Goal: Transaction & Acquisition: Purchase product/service

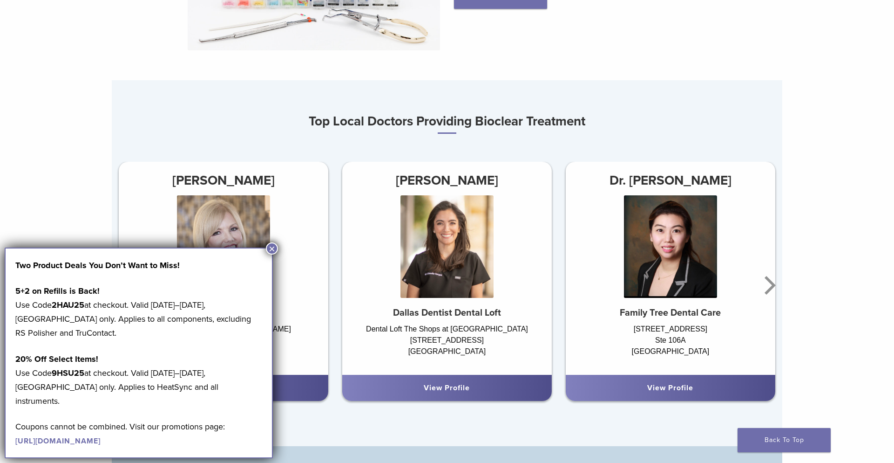
scroll to position [535, 0]
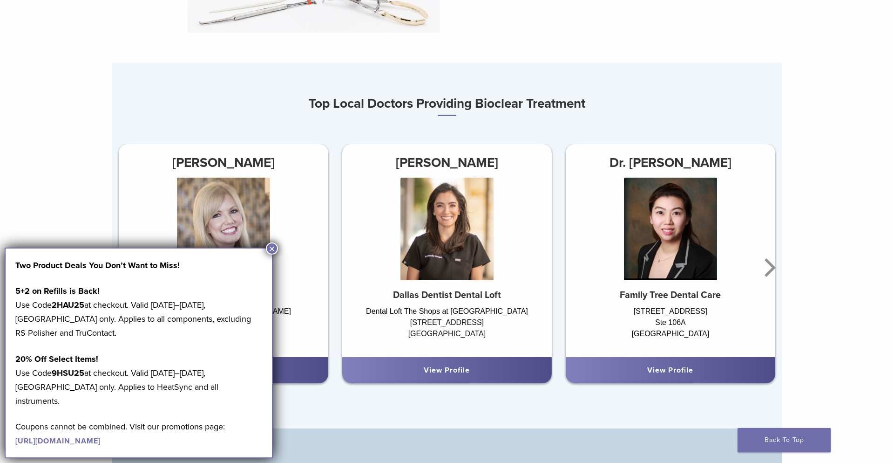
click at [274, 252] on button "×" at bounding box center [272, 248] width 12 height 12
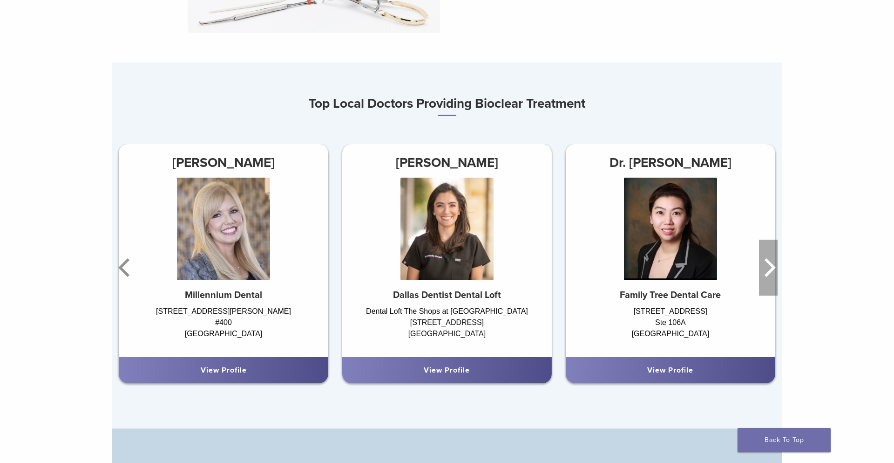
click at [770, 269] on icon "Next" at bounding box center [768, 267] width 19 height 56
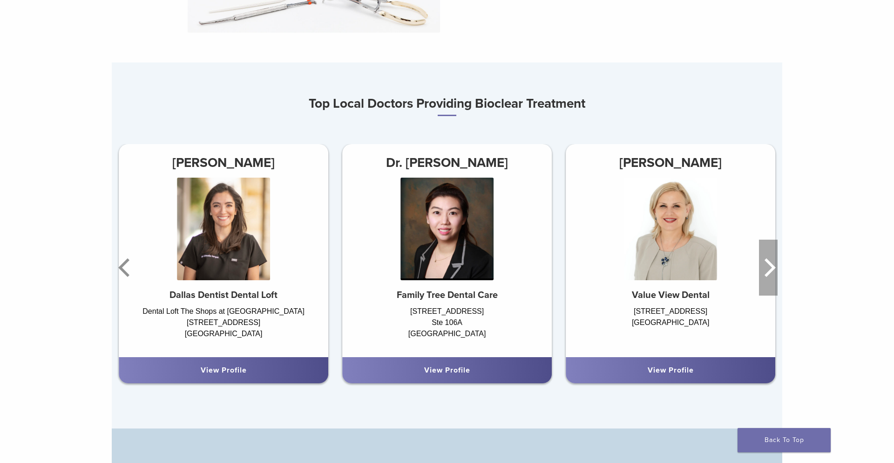
click at [770, 269] on icon "Next" at bounding box center [768, 267] width 19 height 56
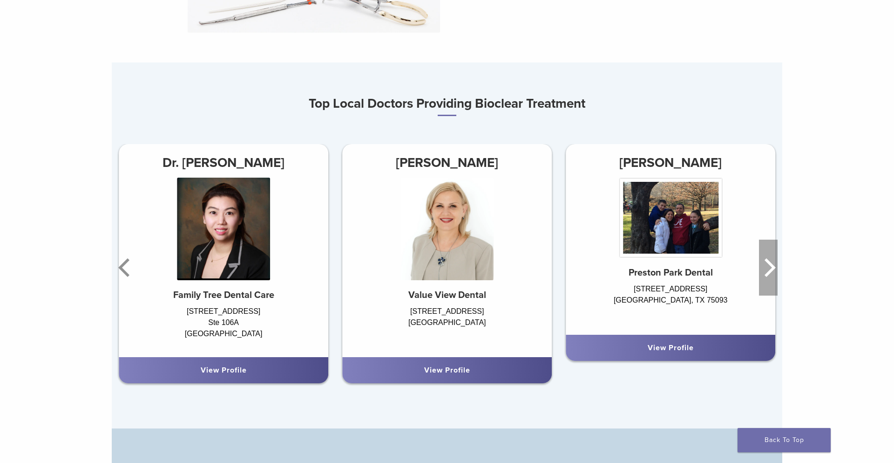
click at [770, 269] on icon "Next" at bounding box center [768, 267] width 19 height 56
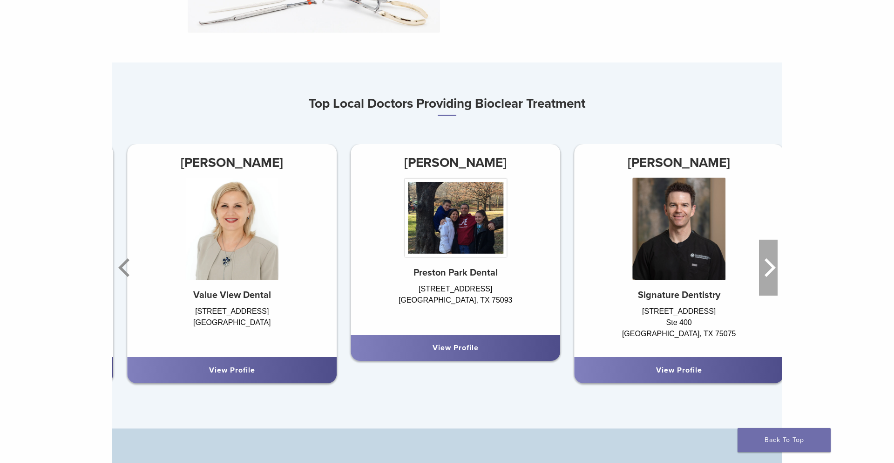
click at [770, 269] on icon "Next" at bounding box center [768, 267] width 19 height 56
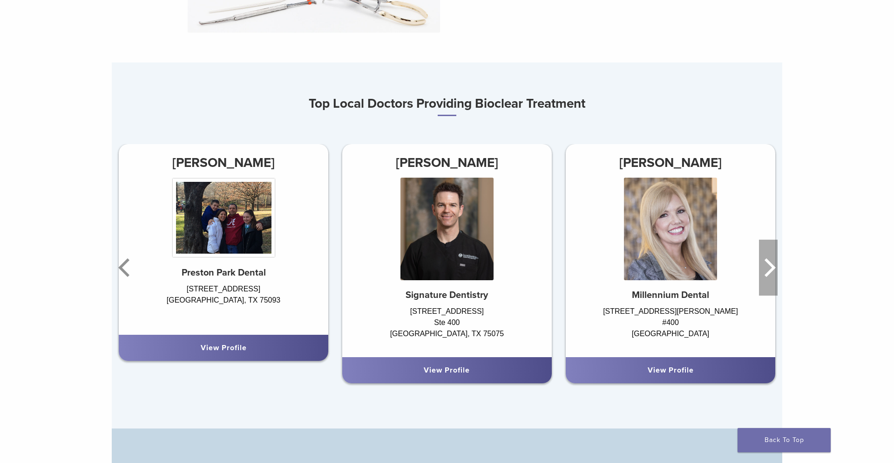
click at [770, 269] on icon "Next" at bounding box center [768, 267] width 19 height 56
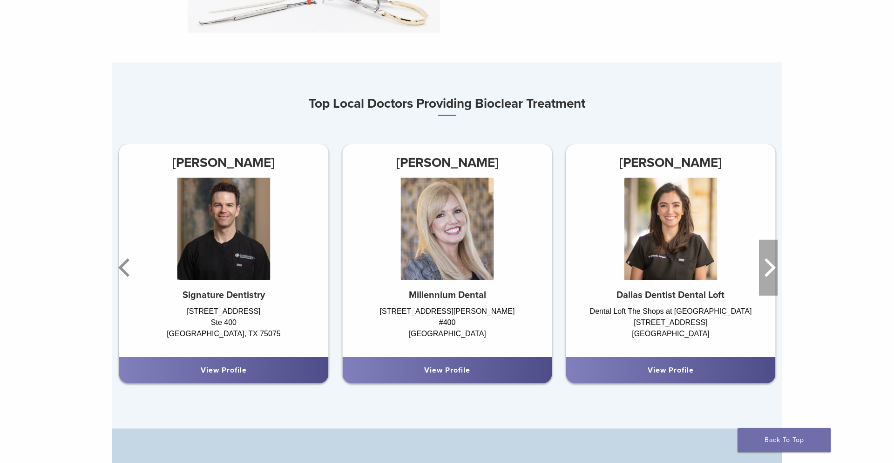
click at [770, 269] on icon "Next" at bounding box center [768, 267] width 19 height 56
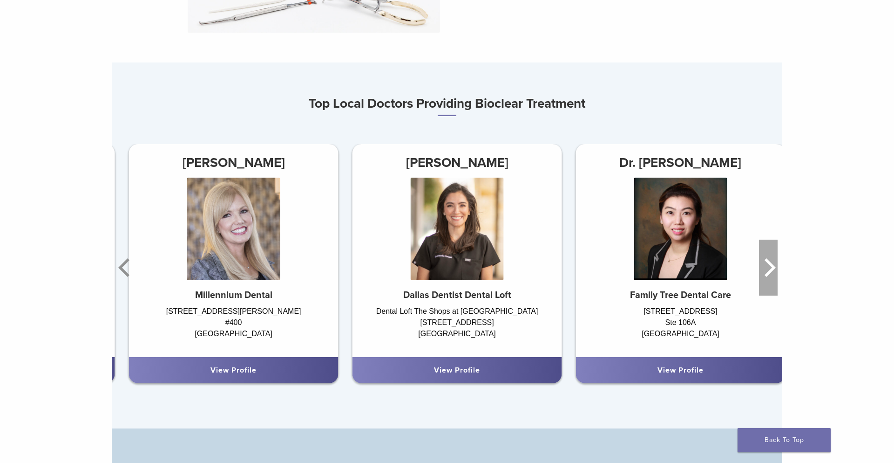
click at [770, 269] on icon "Next" at bounding box center [768, 267] width 19 height 56
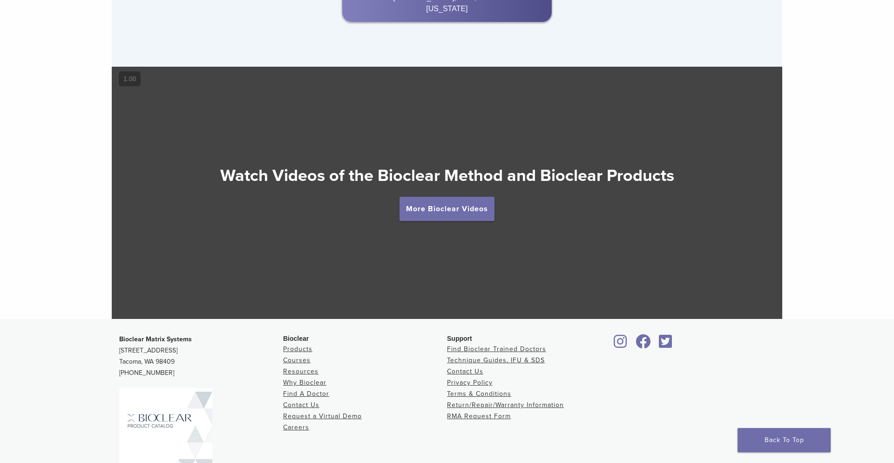
scroll to position [1642, 0]
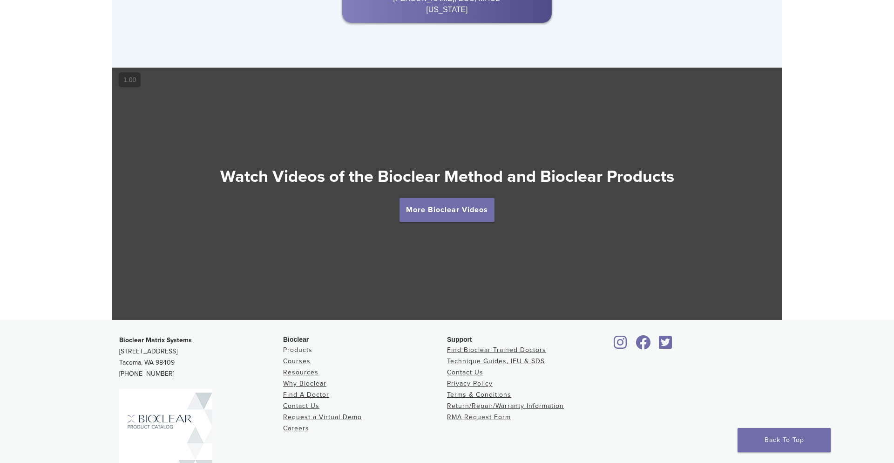
click at [301, 348] on link "Products" at bounding box center [297, 350] width 29 height 8
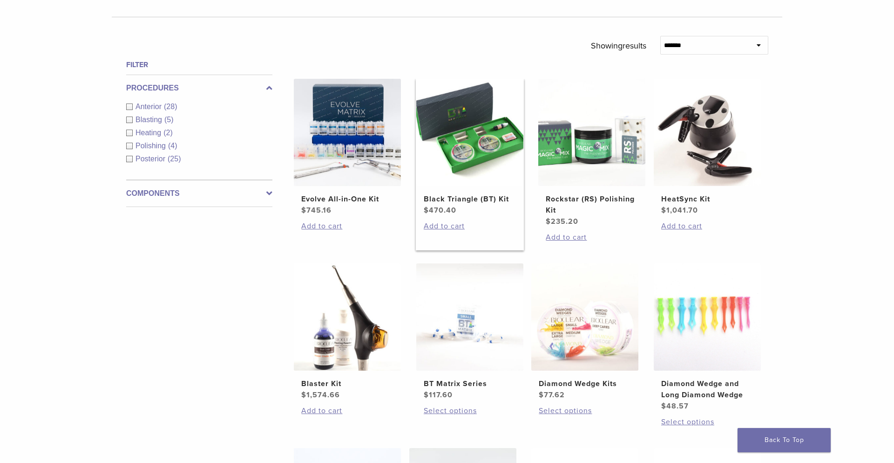
scroll to position [300, 0]
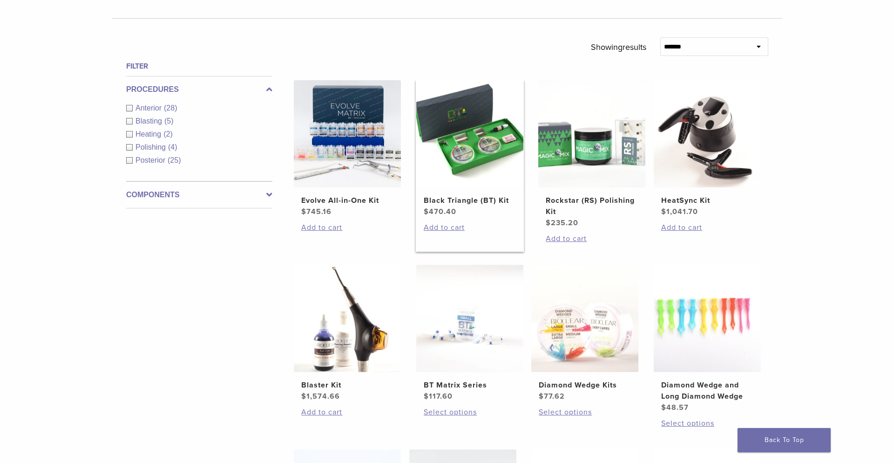
click at [484, 153] on img at bounding box center [469, 133] width 107 height 107
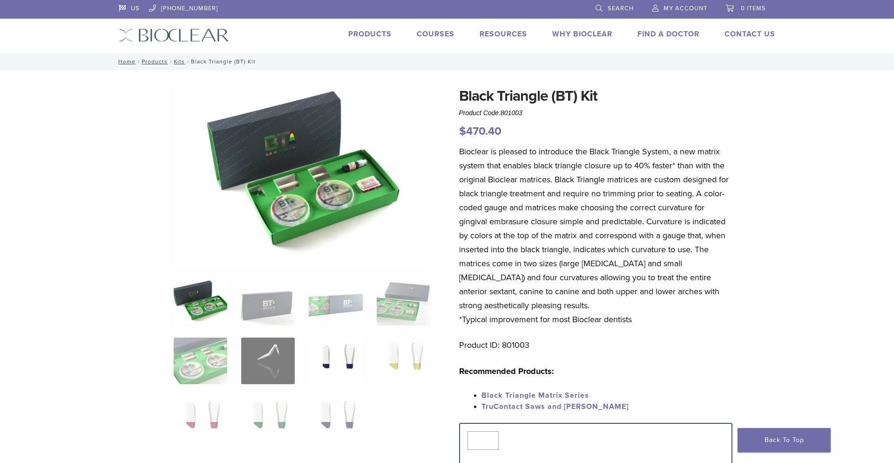
click at [341, 355] on img at bounding box center [336, 360] width 54 height 47
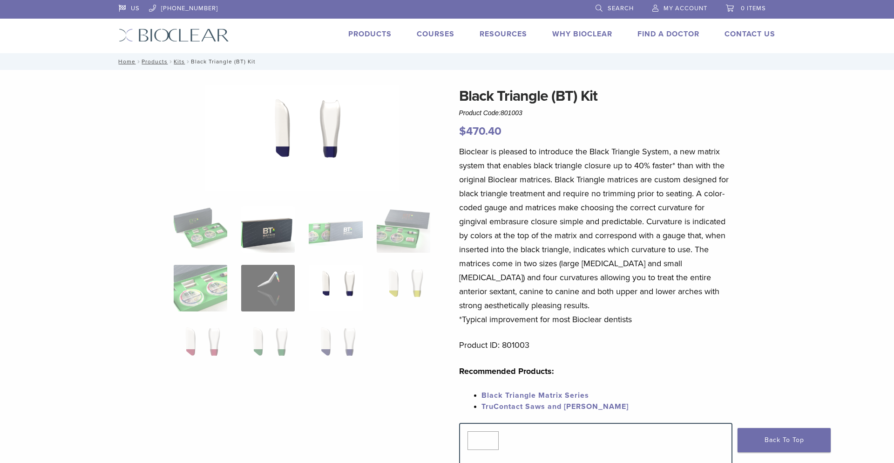
click at [266, 246] on img at bounding box center [268, 229] width 54 height 47
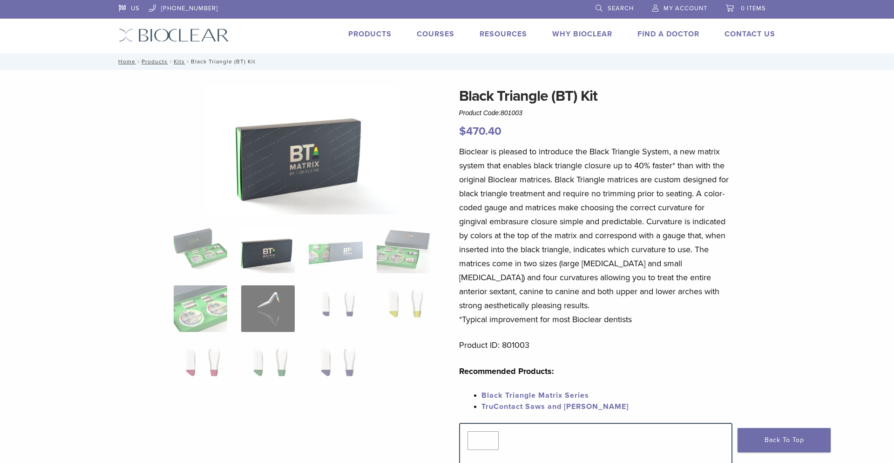
click at [267, 199] on img at bounding box center [302, 150] width 194 height 130
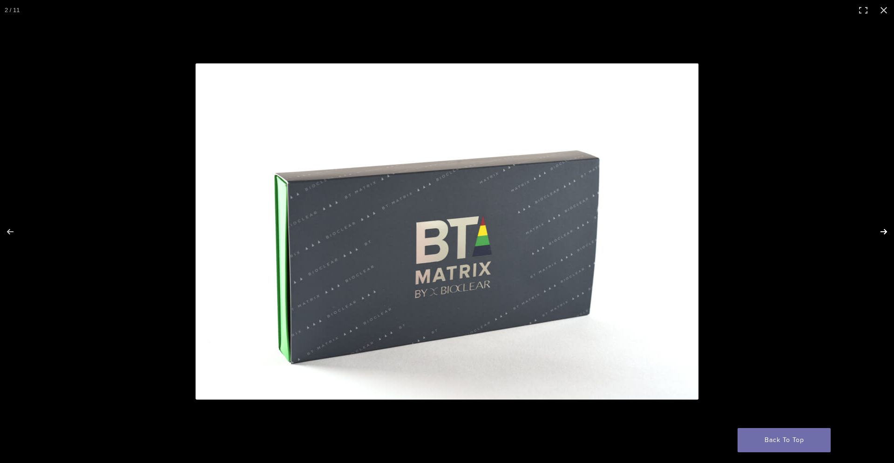
click at [879, 229] on button "Next (arrow right)" at bounding box center [878, 231] width 33 height 47
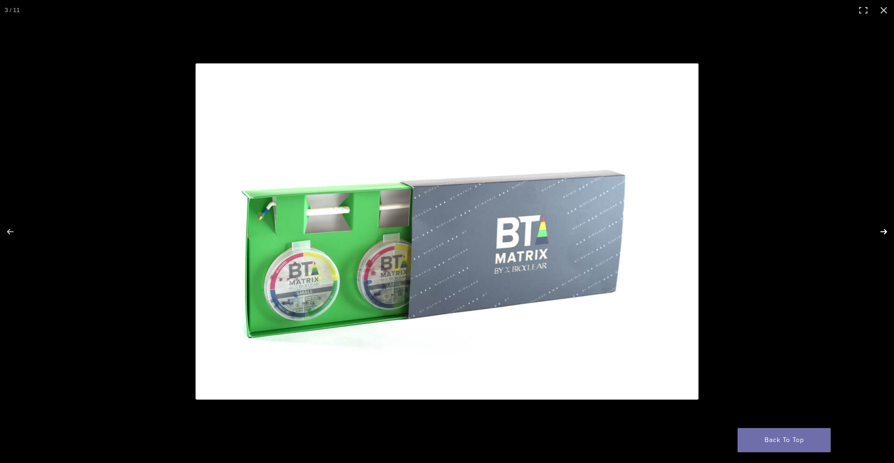
click at [879, 229] on button "Next (arrow right)" at bounding box center [878, 231] width 33 height 47
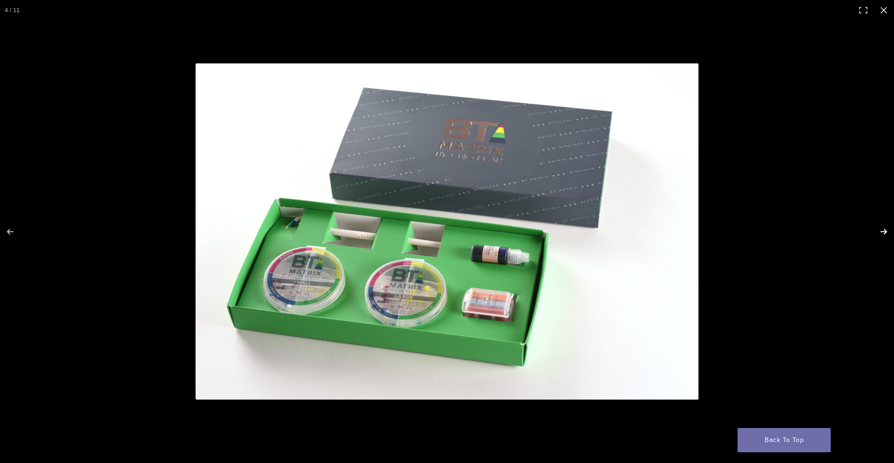
click at [879, 229] on button "Next (arrow right)" at bounding box center [878, 231] width 33 height 47
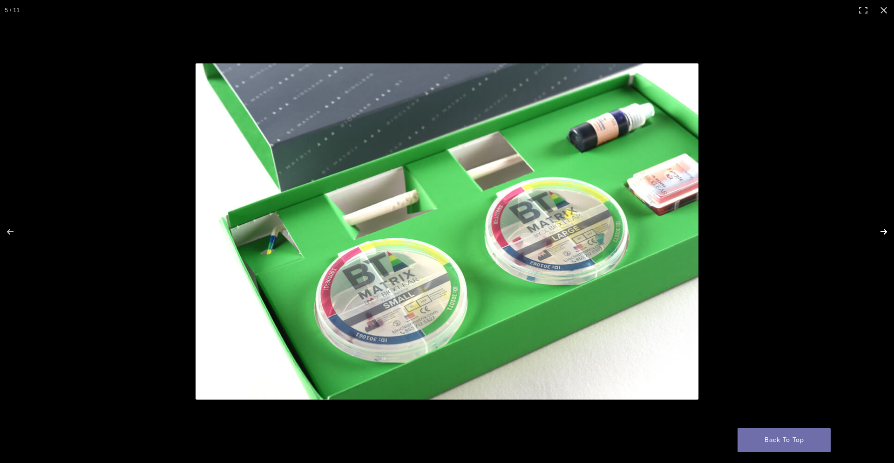
click at [879, 229] on button "Next (arrow right)" at bounding box center [878, 231] width 33 height 47
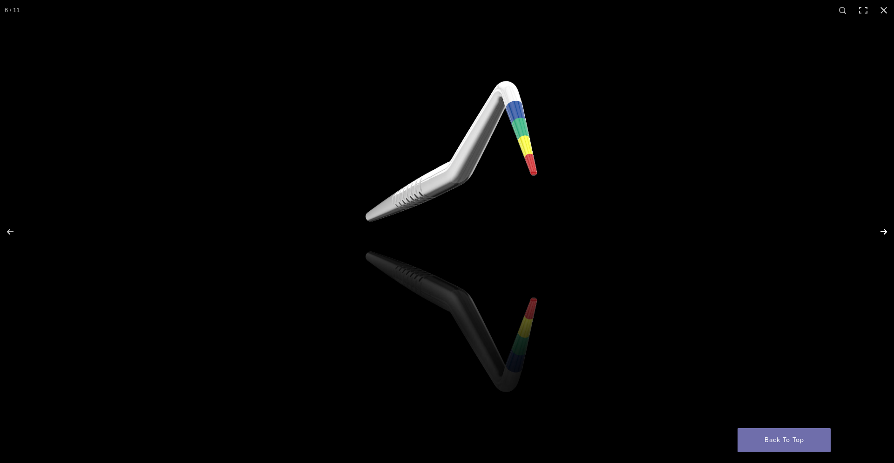
click at [883, 232] on button "Next (arrow right)" at bounding box center [878, 231] width 33 height 47
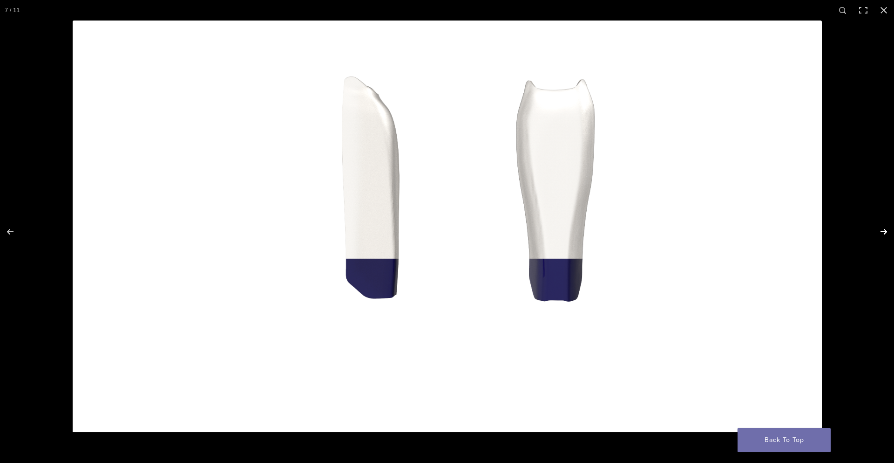
click at [883, 232] on button "Next (arrow right)" at bounding box center [878, 231] width 33 height 47
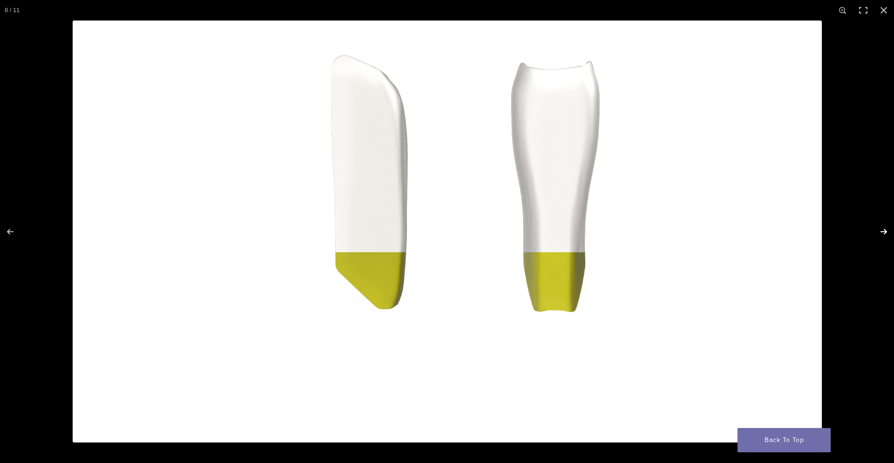
click at [883, 232] on button "Next (arrow right)" at bounding box center [878, 231] width 33 height 47
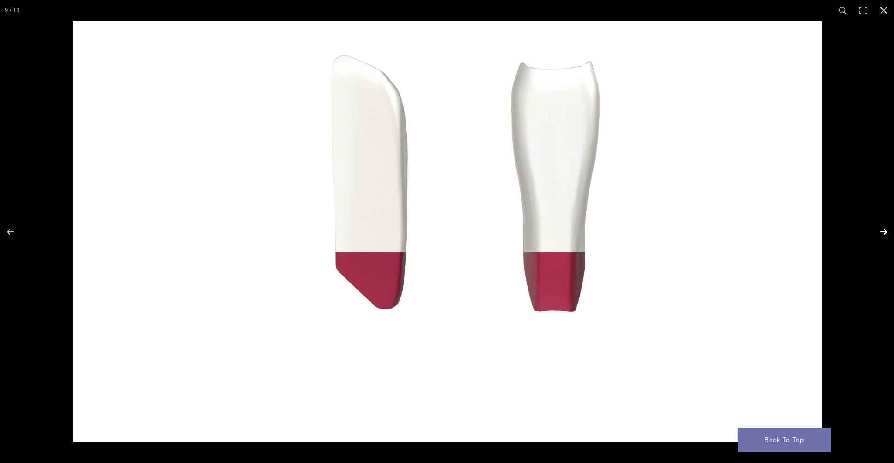
click at [876, 229] on button "Next (arrow right)" at bounding box center [878, 231] width 33 height 47
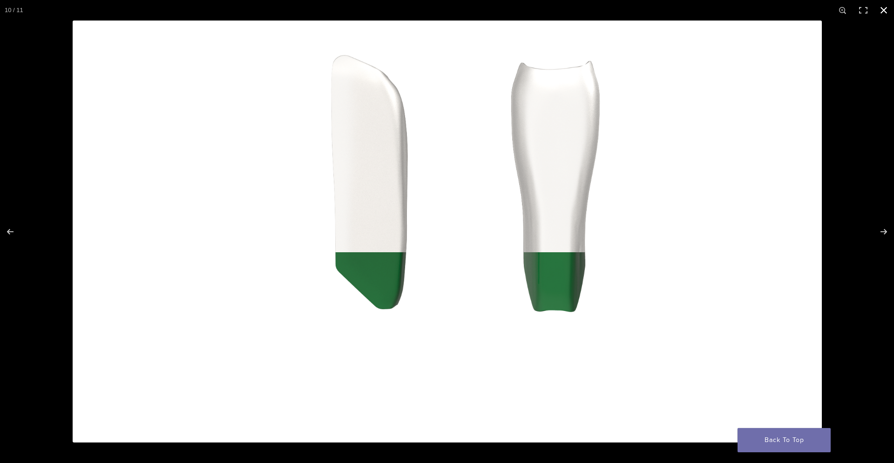
click at [886, 8] on button "Close (Esc)" at bounding box center [884, 10] width 20 height 20
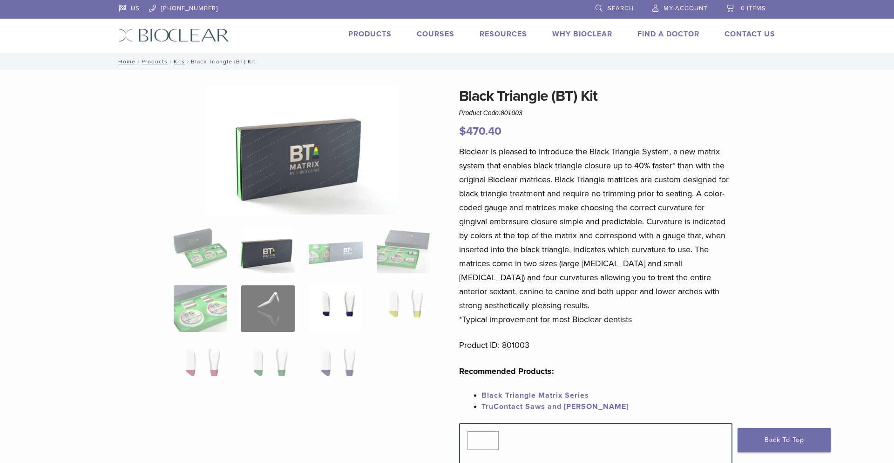
click at [322, 303] on img at bounding box center [336, 308] width 54 height 47
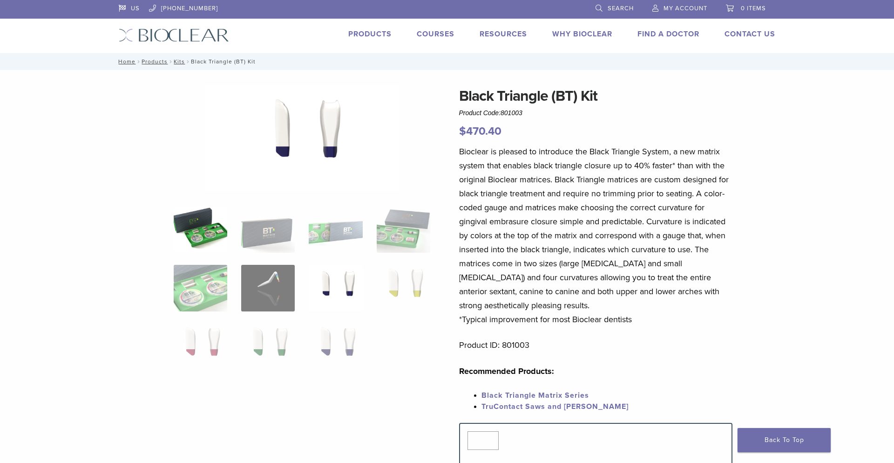
click at [195, 223] on img at bounding box center [201, 229] width 54 height 47
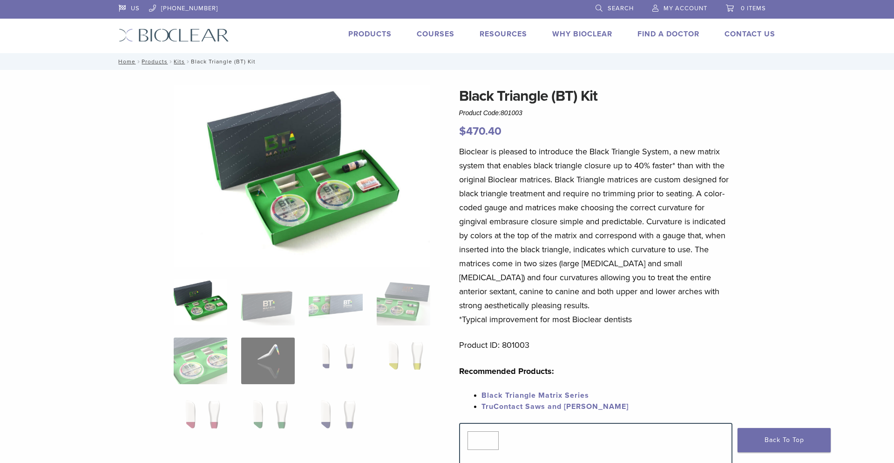
click at [198, 315] on img at bounding box center [201, 302] width 54 height 47
click at [208, 396] on img at bounding box center [201, 419] width 54 height 47
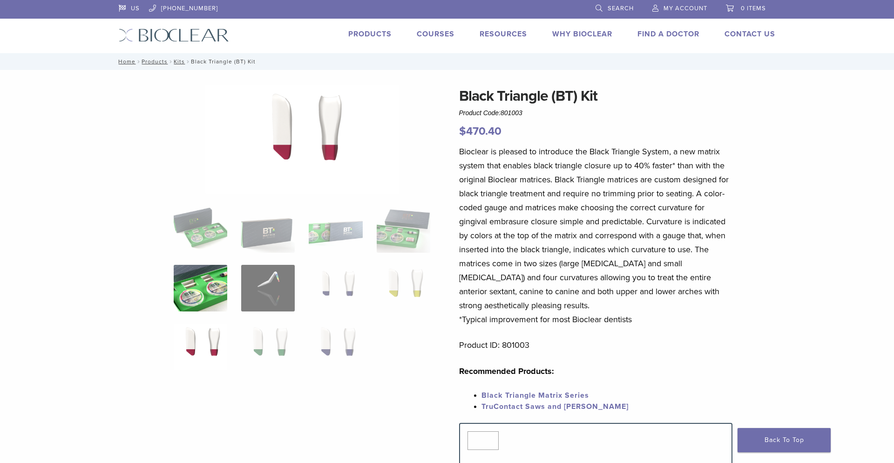
click at [215, 302] on img at bounding box center [201, 288] width 54 height 47
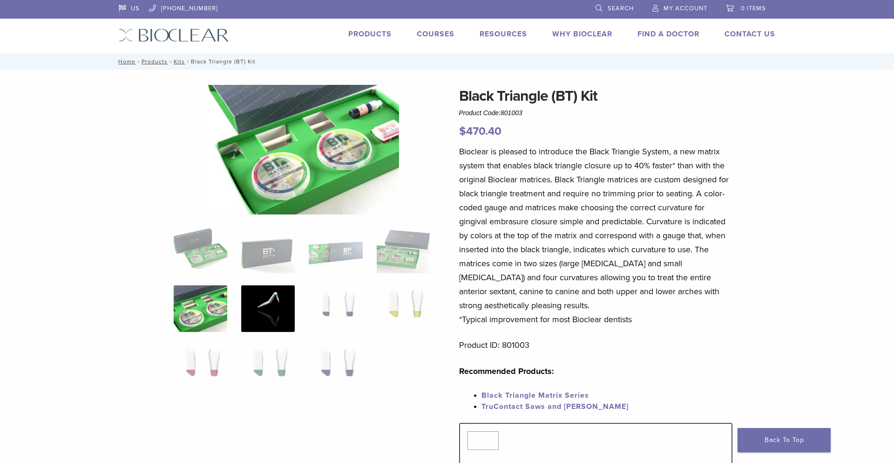
click at [259, 310] on img at bounding box center [268, 308] width 54 height 47
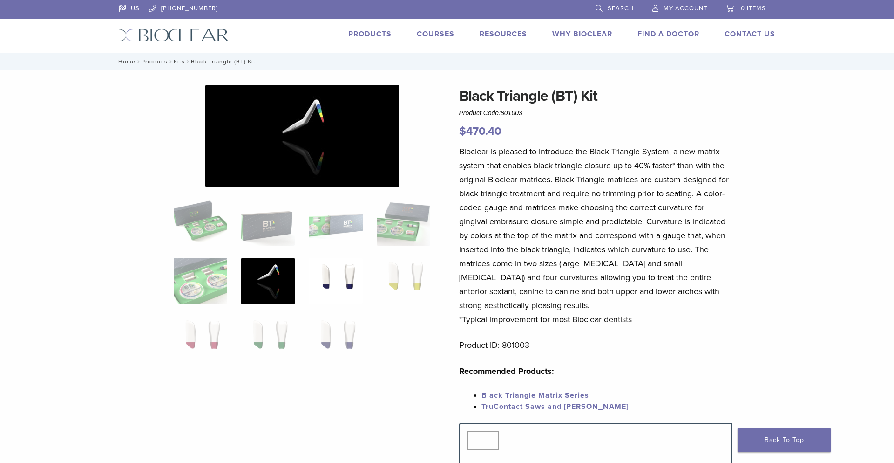
click at [321, 288] on img at bounding box center [336, 281] width 54 height 47
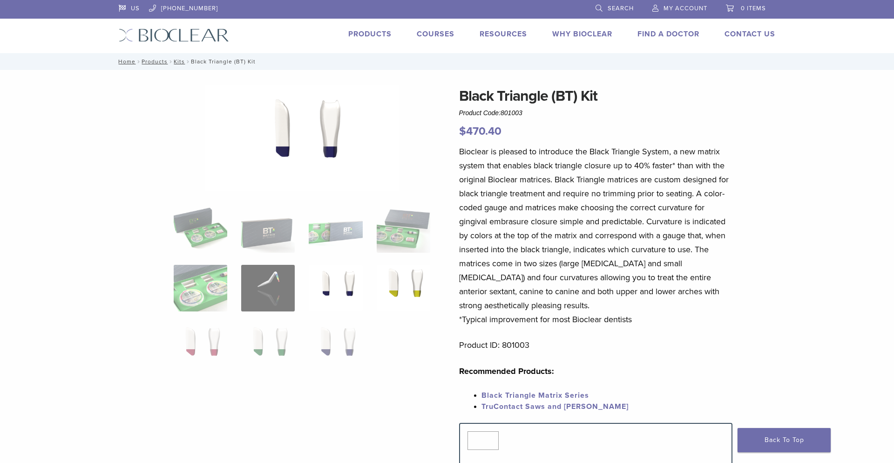
click at [400, 287] on img at bounding box center [404, 288] width 54 height 47
click at [343, 340] on img at bounding box center [336, 346] width 54 height 47
click at [272, 335] on img at bounding box center [268, 346] width 54 height 47
click at [425, 215] on img at bounding box center [404, 229] width 54 height 47
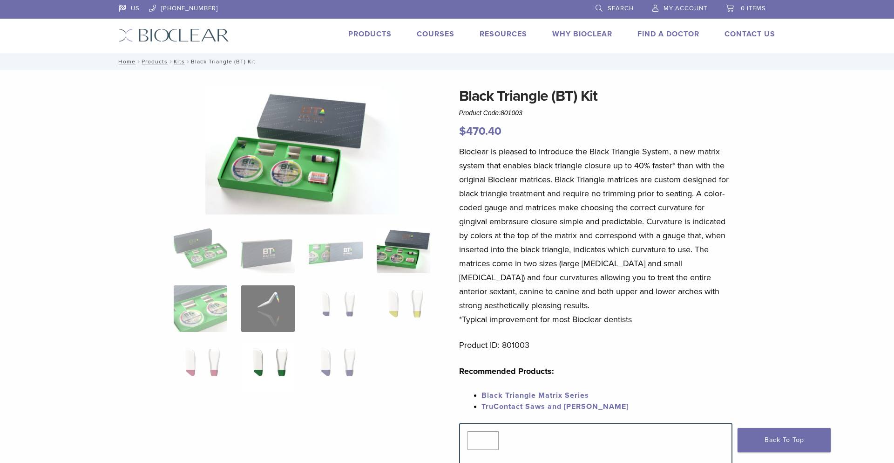
click at [293, 366] on img at bounding box center [268, 367] width 54 height 47
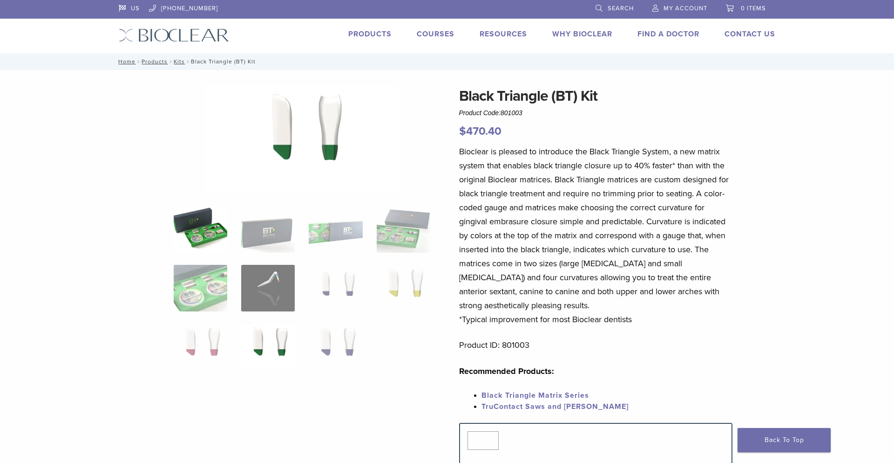
click at [205, 234] on img at bounding box center [201, 229] width 54 height 47
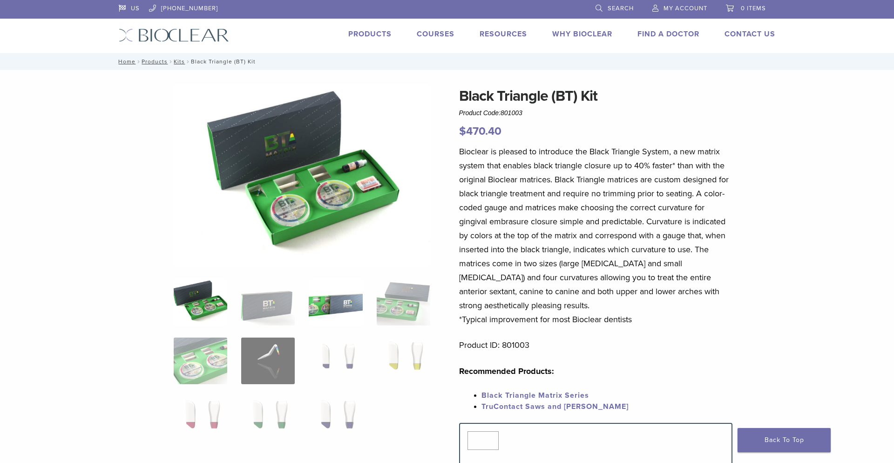
click at [315, 300] on img at bounding box center [336, 302] width 54 height 47
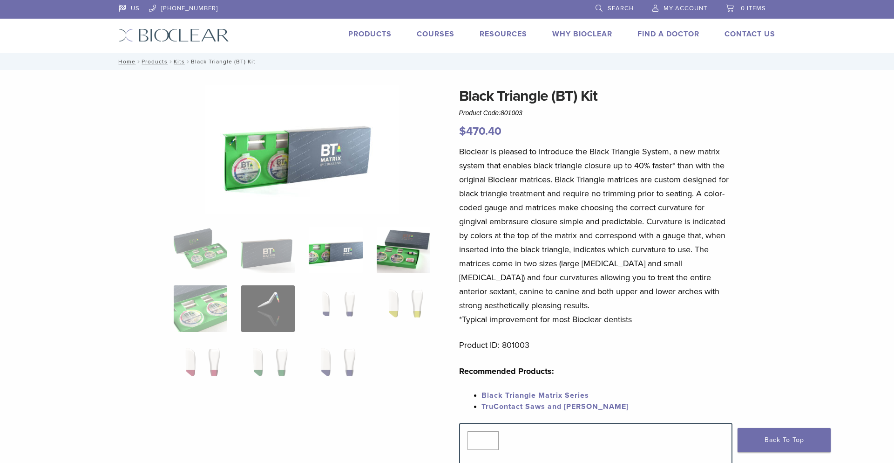
click at [407, 255] on img at bounding box center [404, 249] width 54 height 47
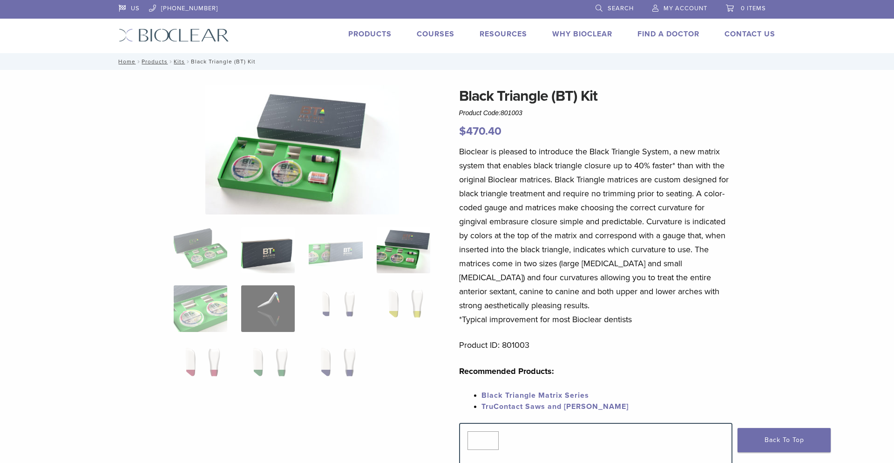
click at [284, 259] on img at bounding box center [268, 249] width 54 height 47
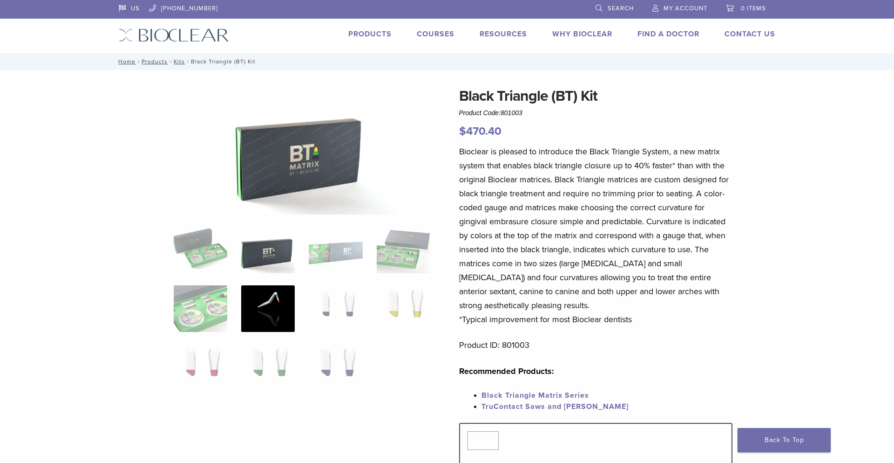
click at [285, 329] on img at bounding box center [268, 308] width 54 height 47
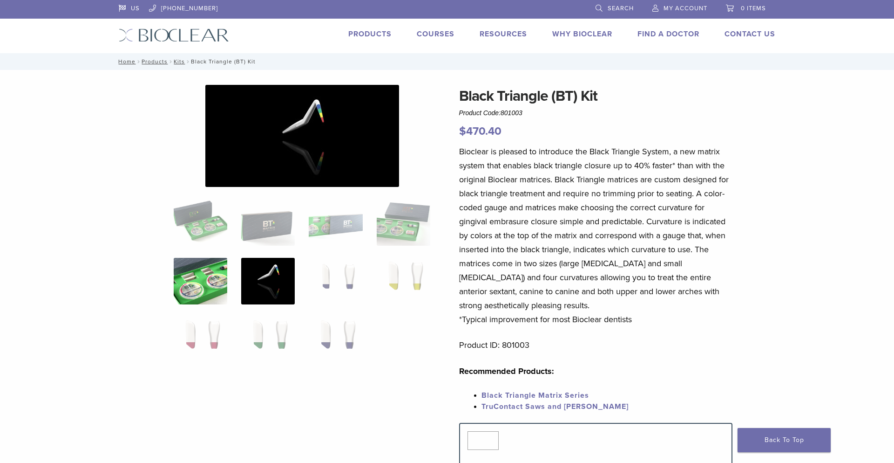
click at [184, 288] on img at bounding box center [201, 281] width 54 height 47
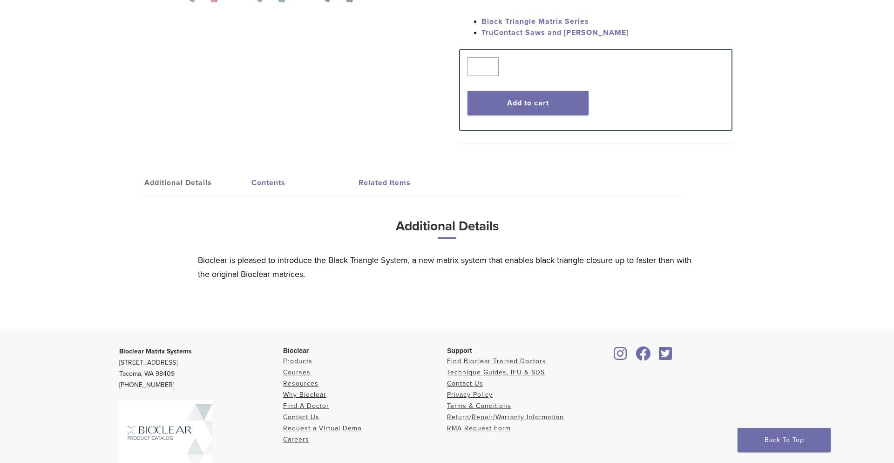
scroll to position [373, 0]
click at [279, 191] on link "Contents" at bounding box center [305, 183] width 107 height 26
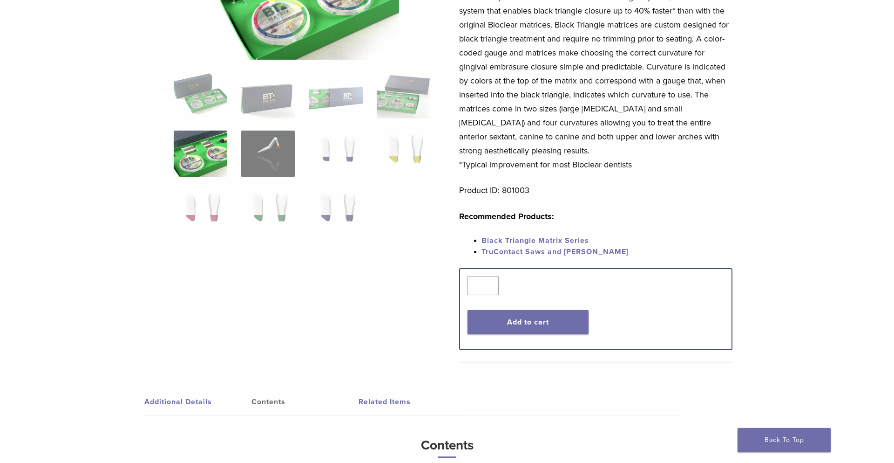
scroll to position [0, 0]
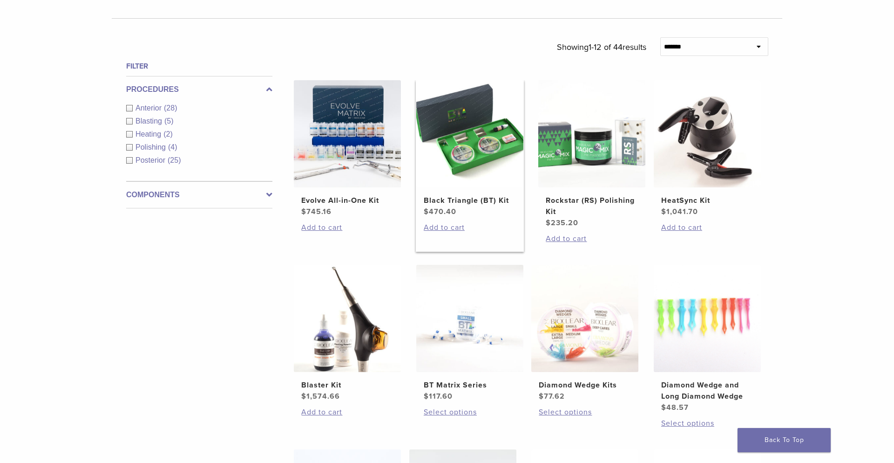
scroll to position [300, 0]
click at [368, 148] on img at bounding box center [347, 133] width 107 height 107
click at [478, 162] on img at bounding box center [469, 133] width 107 height 107
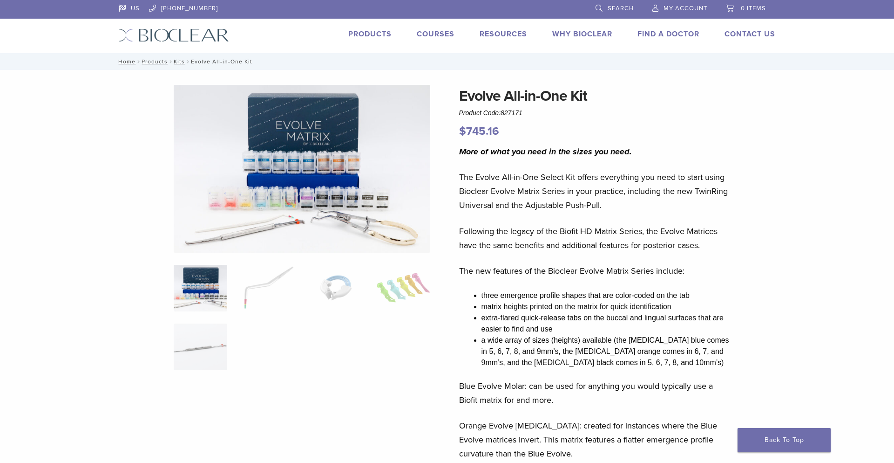
click at [204, 293] on img at bounding box center [201, 288] width 54 height 47
click at [254, 301] on img at bounding box center [268, 288] width 54 height 47
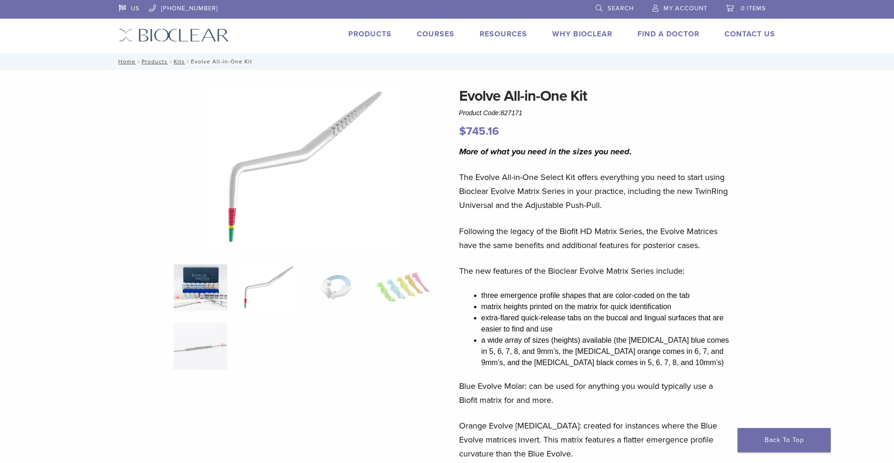
click at [205, 290] on img at bounding box center [201, 287] width 54 height 47
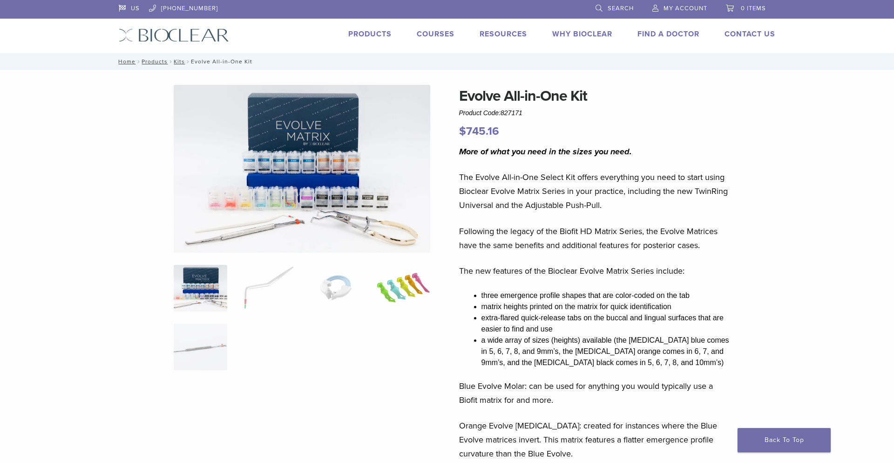
click at [391, 285] on img at bounding box center [404, 288] width 54 height 47
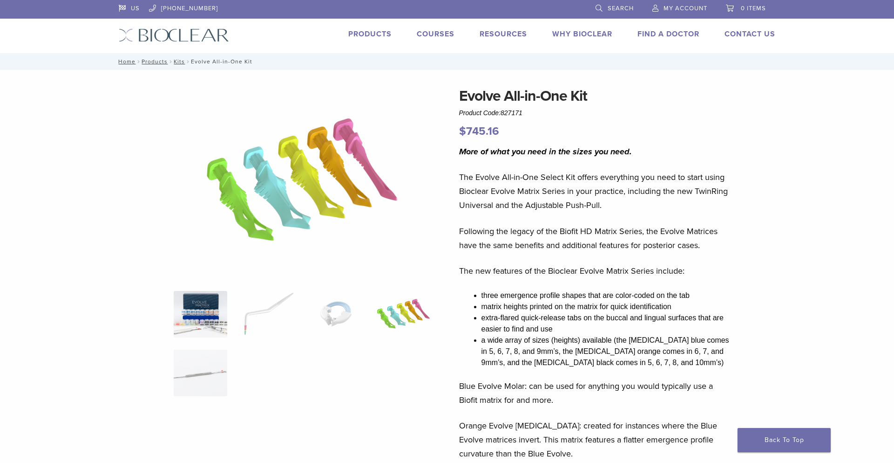
click at [212, 323] on img at bounding box center [201, 314] width 54 height 47
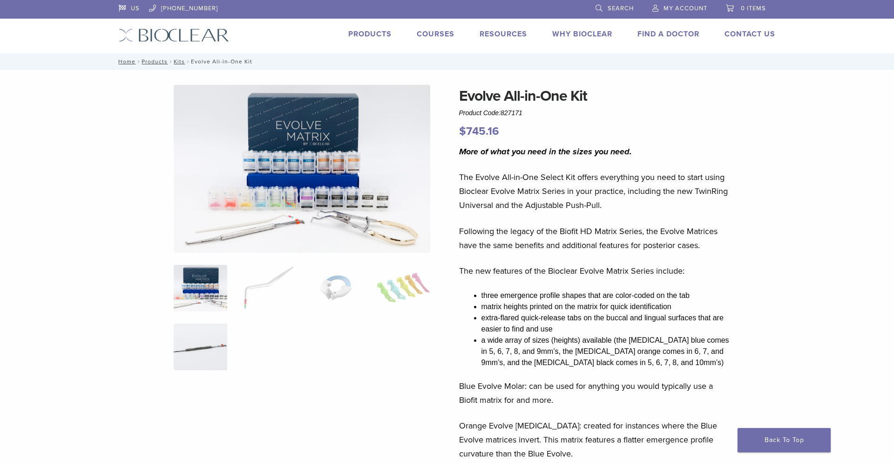
click at [202, 337] on img at bounding box center [201, 346] width 54 height 47
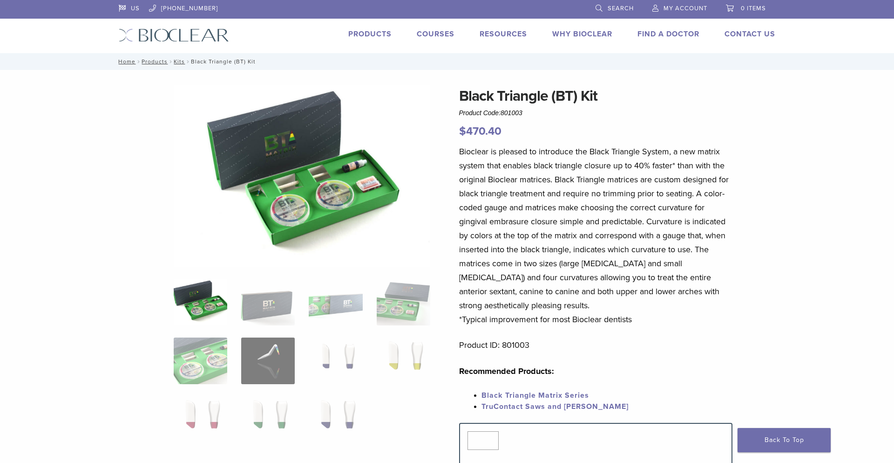
click at [265, 300] on img at bounding box center [268, 302] width 54 height 47
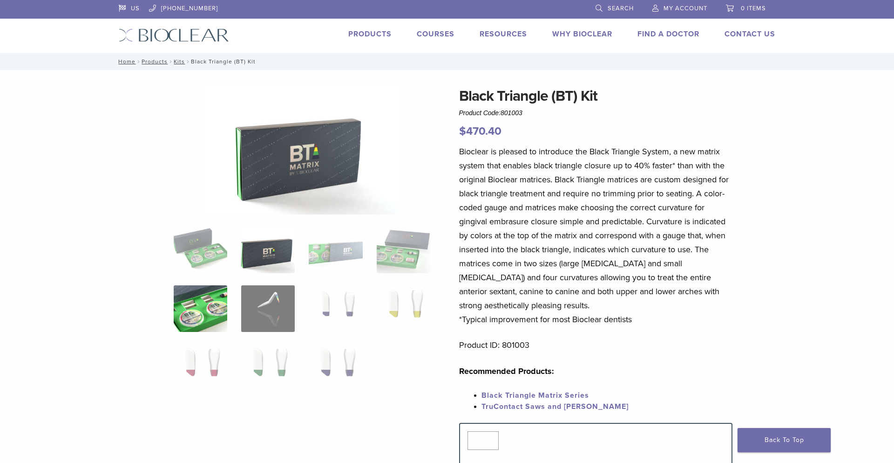
click at [184, 292] on img at bounding box center [201, 308] width 54 height 47
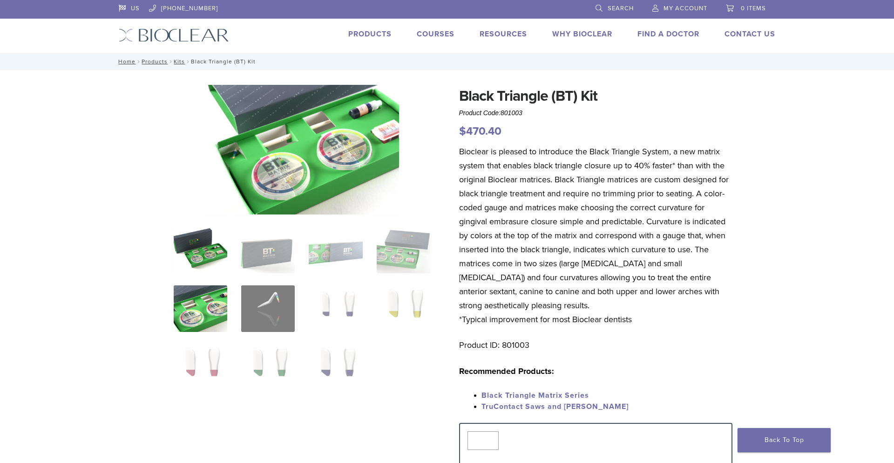
click at [195, 266] on img at bounding box center [201, 249] width 54 height 47
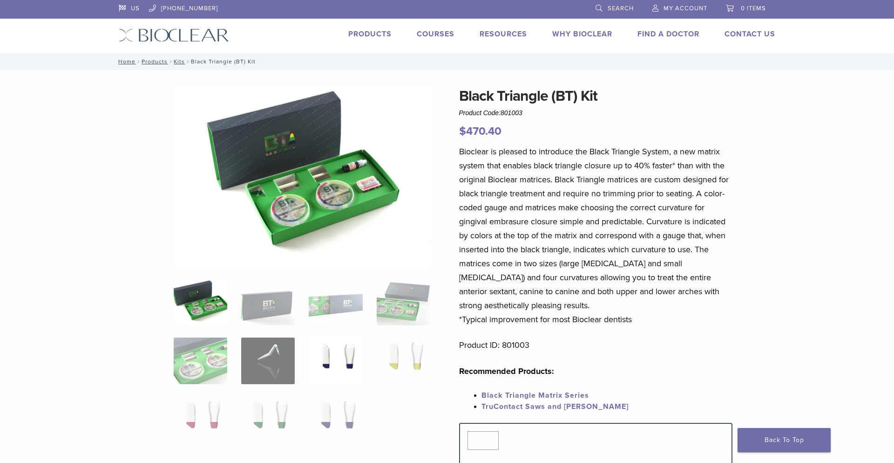
click at [341, 354] on img at bounding box center [336, 360] width 54 height 47
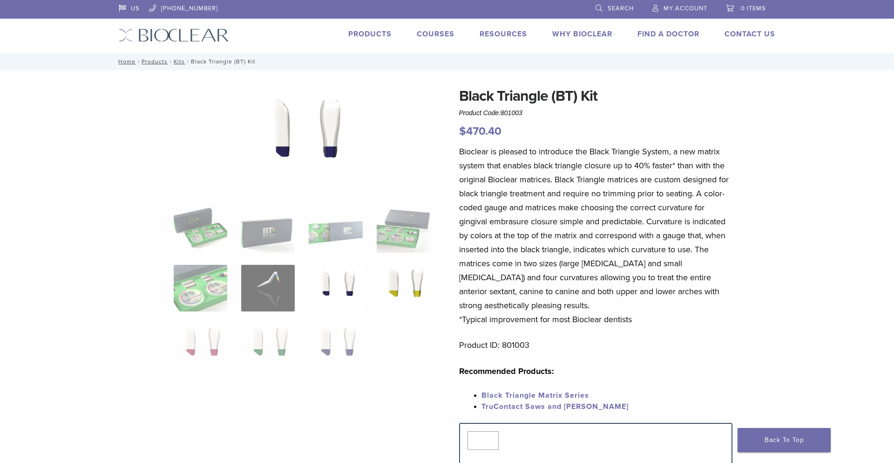
click at [415, 293] on img at bounding box center [404, 288] width 54 height 47
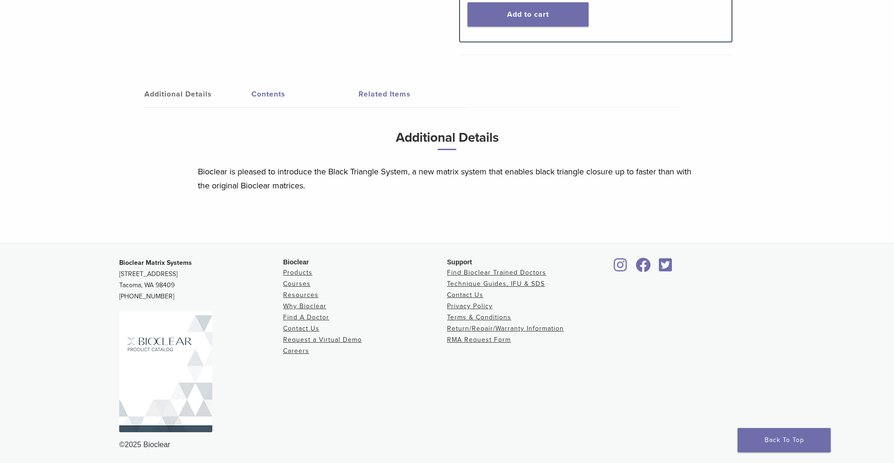
scroll to position [464, 0]
